Goal: Task Accomplishment & Management: Use online tool/utility

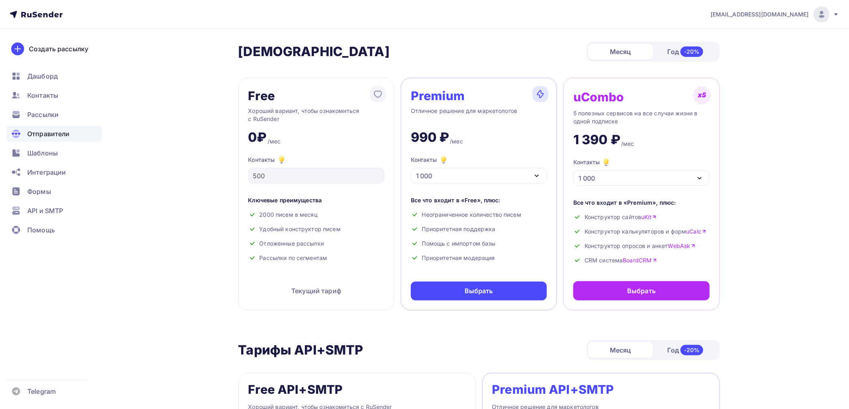
click at [53, 138] on span "Отправители" at bounding box center [48, 134] width 43 height 10
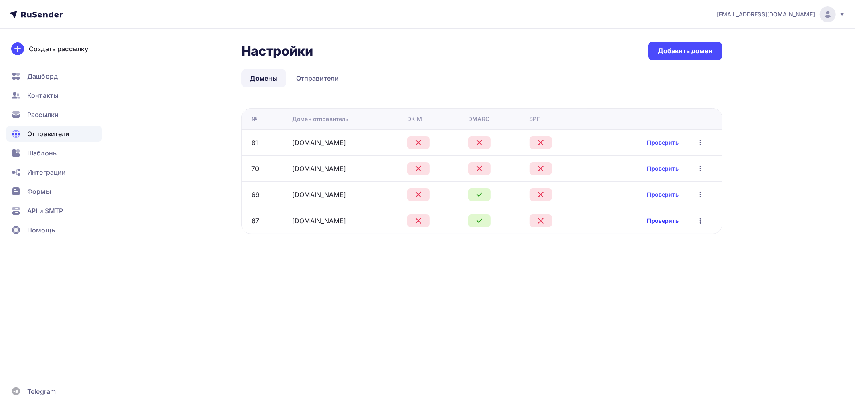
click at [656, 222] on link "Проверить" at bounding box center [663, 221] width 31 height 8
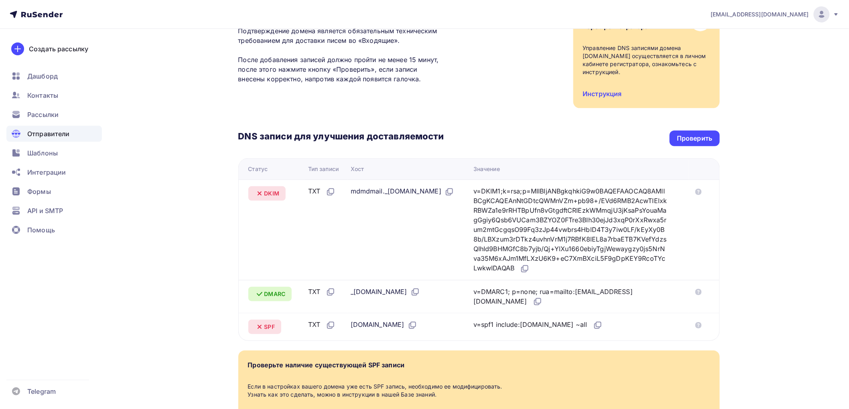
scroll to position [134, 0]
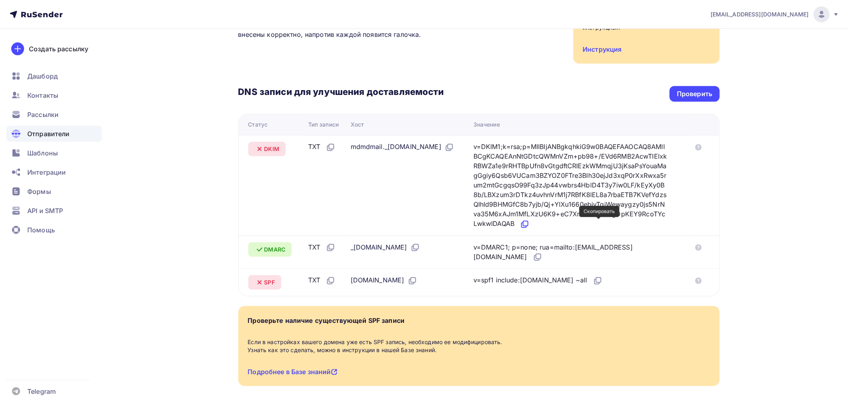
click at [529, 224] on icon at bounding box center [525, 225] width 10 height 10
click at [626, 286] on td "v=spf1 include:[DOMAIN_NAME] ~all" at bounding box center [579, 283] width 218 height 28
click at [602, 285] on icon at bounding box center [598, 281] width 10 height 10
drag, startPoint x: 675, startPoint y: 95, endPoint x: 680, endPoint y: 97, distance: 5.8
click at [677, 96] on div "Проверить" at bounding box center [694, 94] width 50 height 16
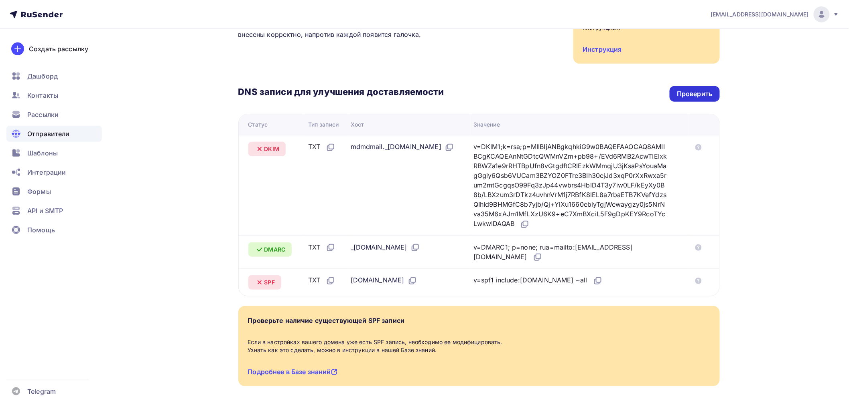
click at [680, 97] on div "Проверить" at bounding box center [694, 93] width 35 height 9
